Goal: Information Seeking & Learning: Learn about a topic

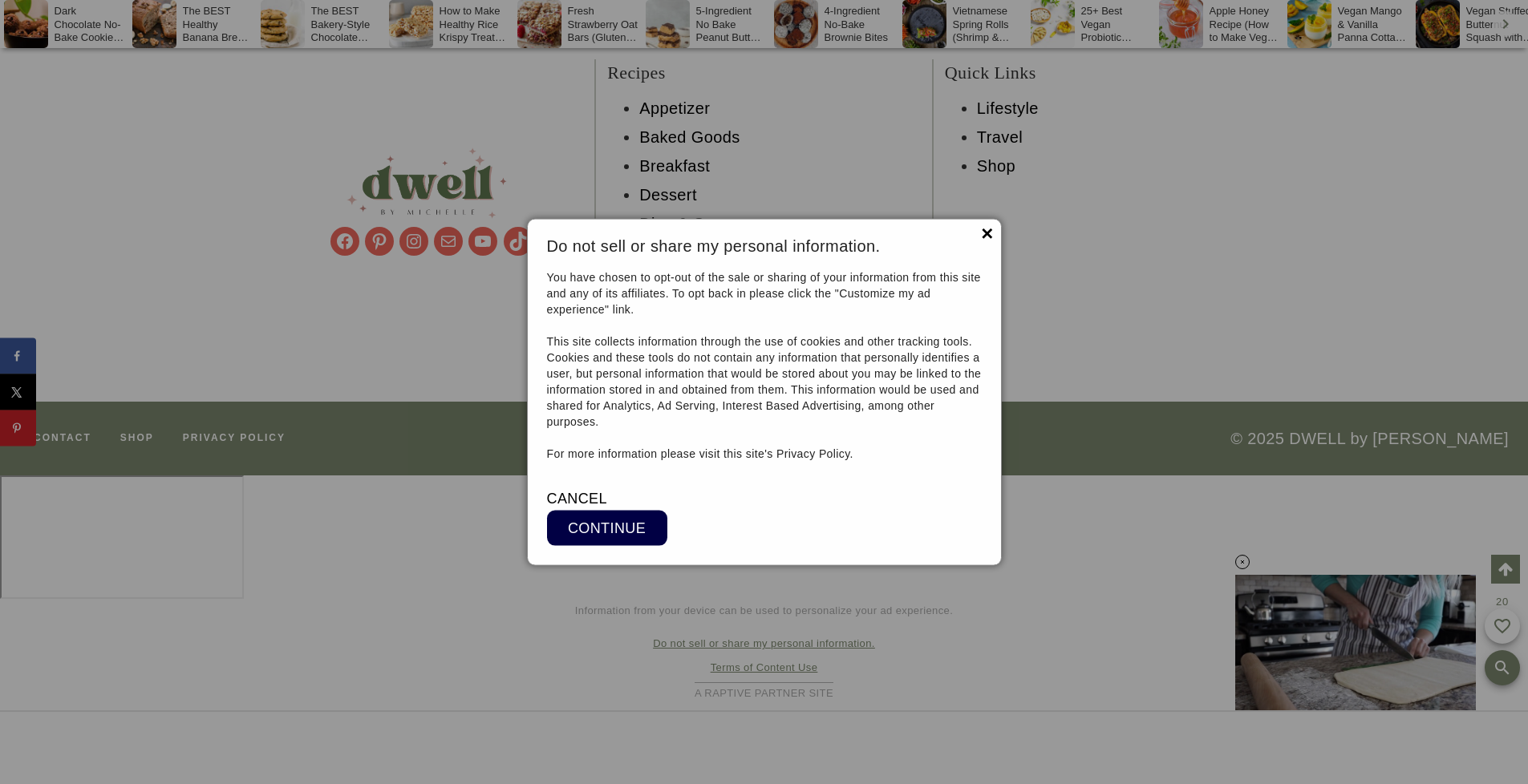
scroll to position [13575, 0]
